Goal: Find specific page/section: Find specific page/section

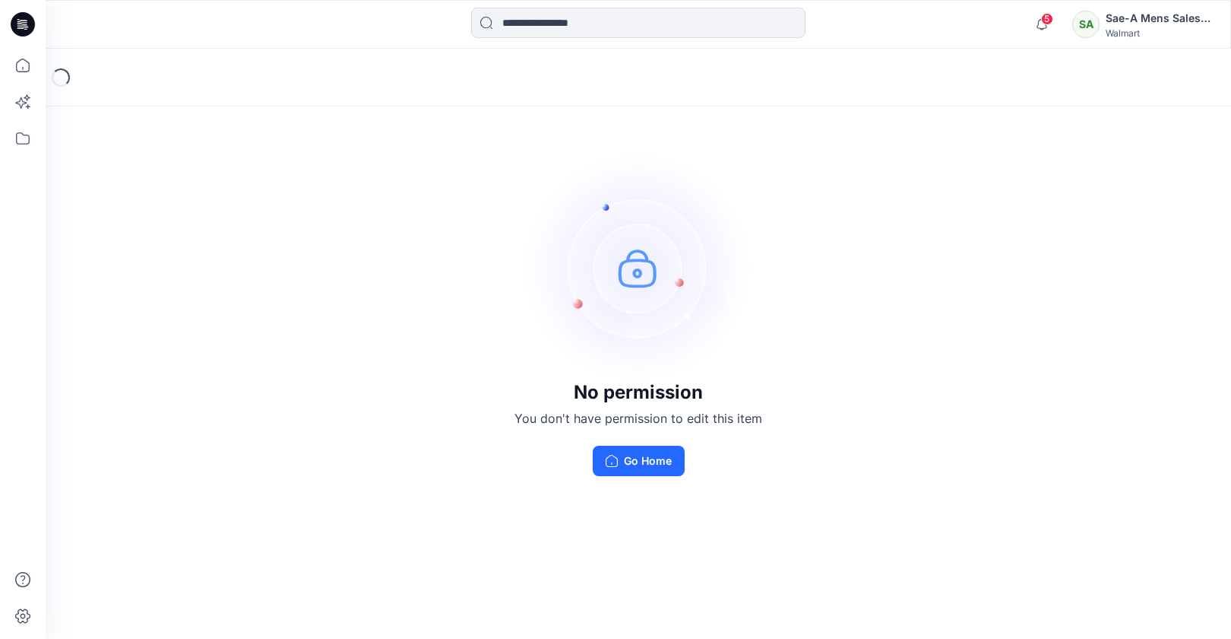
click at [1163, 20] on div "Sae-A Mens Sales Team" at bounding box center [1159, 18] width 106 height 18
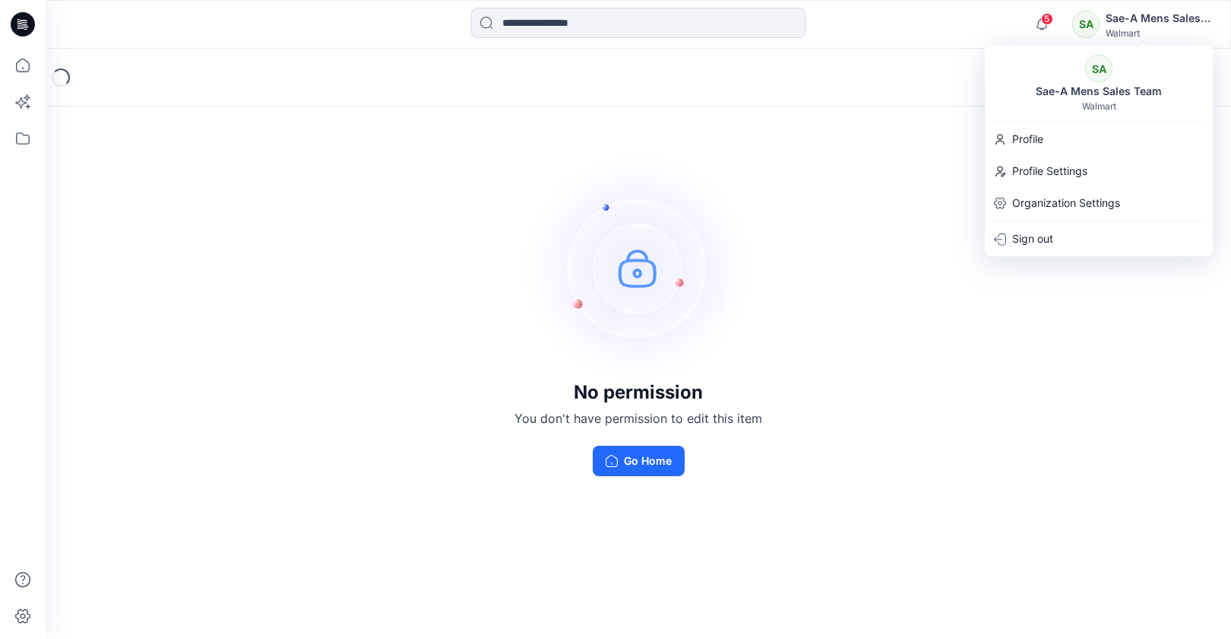
click at [911, 306] on div "No permission You don't have permission to edit this item Go Home" at bounding box center [639, 315] width 1186 height 532
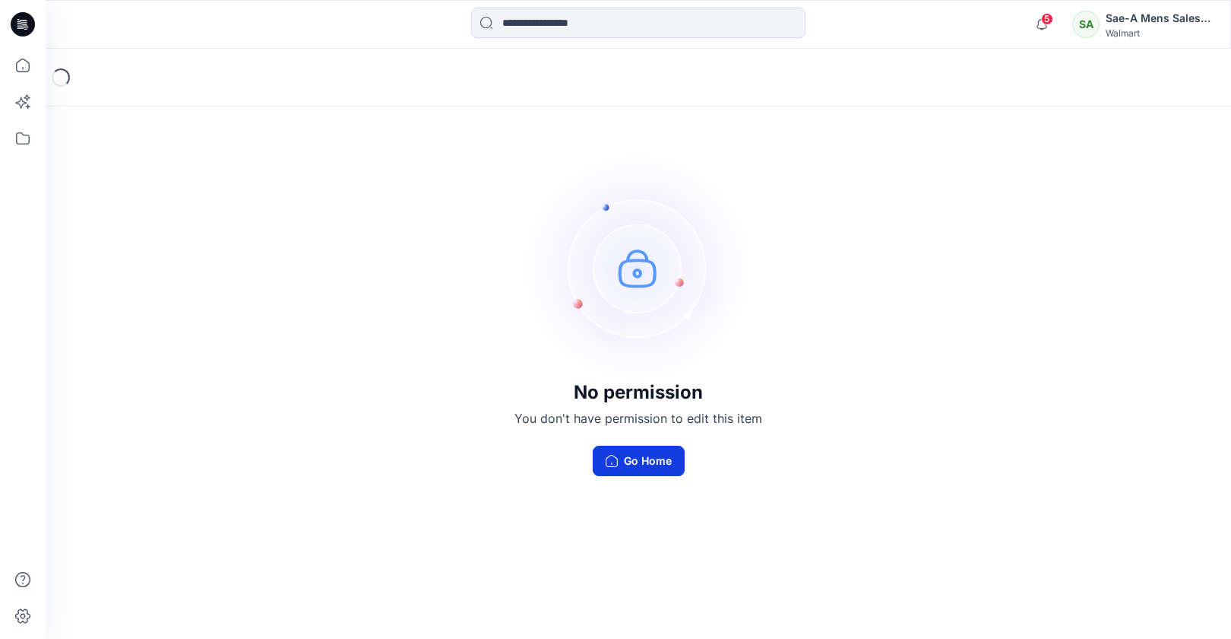
click at [645, 466] on button "Go Home" at bounding box center [639, 460] width 92 height 30
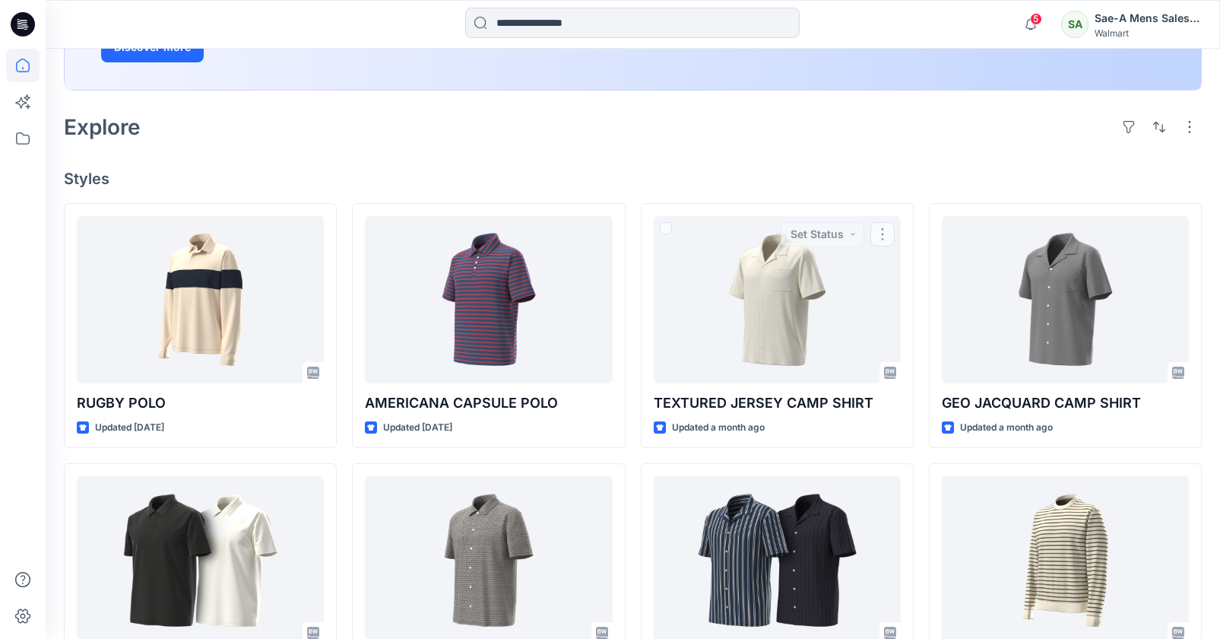
scroll to position [304, 0]
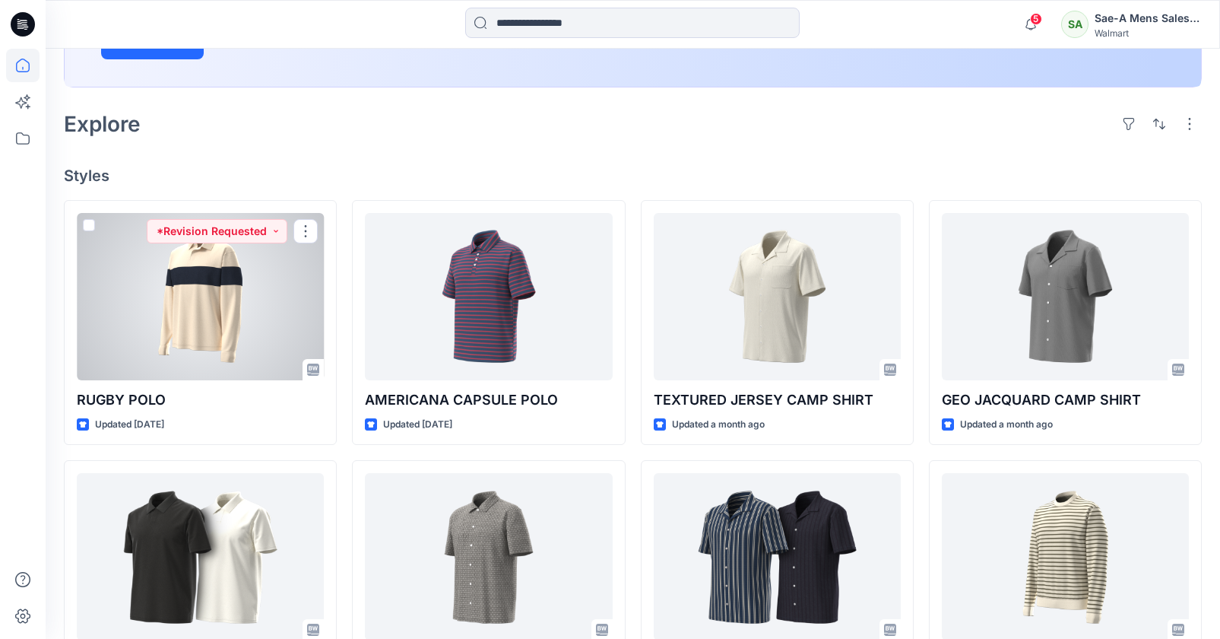
click at [261, 327] on div at bounding box center [200, 296] width 247 height 167
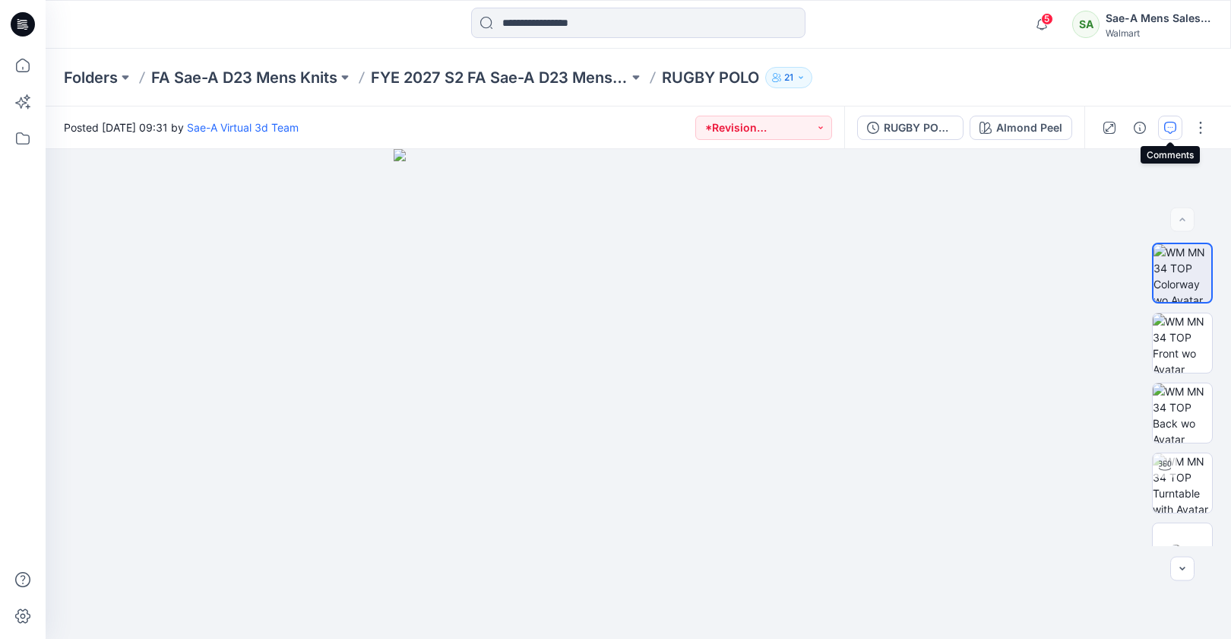
click at [1164, 129] on button "button" at bounding box center [1170, 128] width 24 height 24
